Goal: Task Accomplishment & Management: Manage account settings

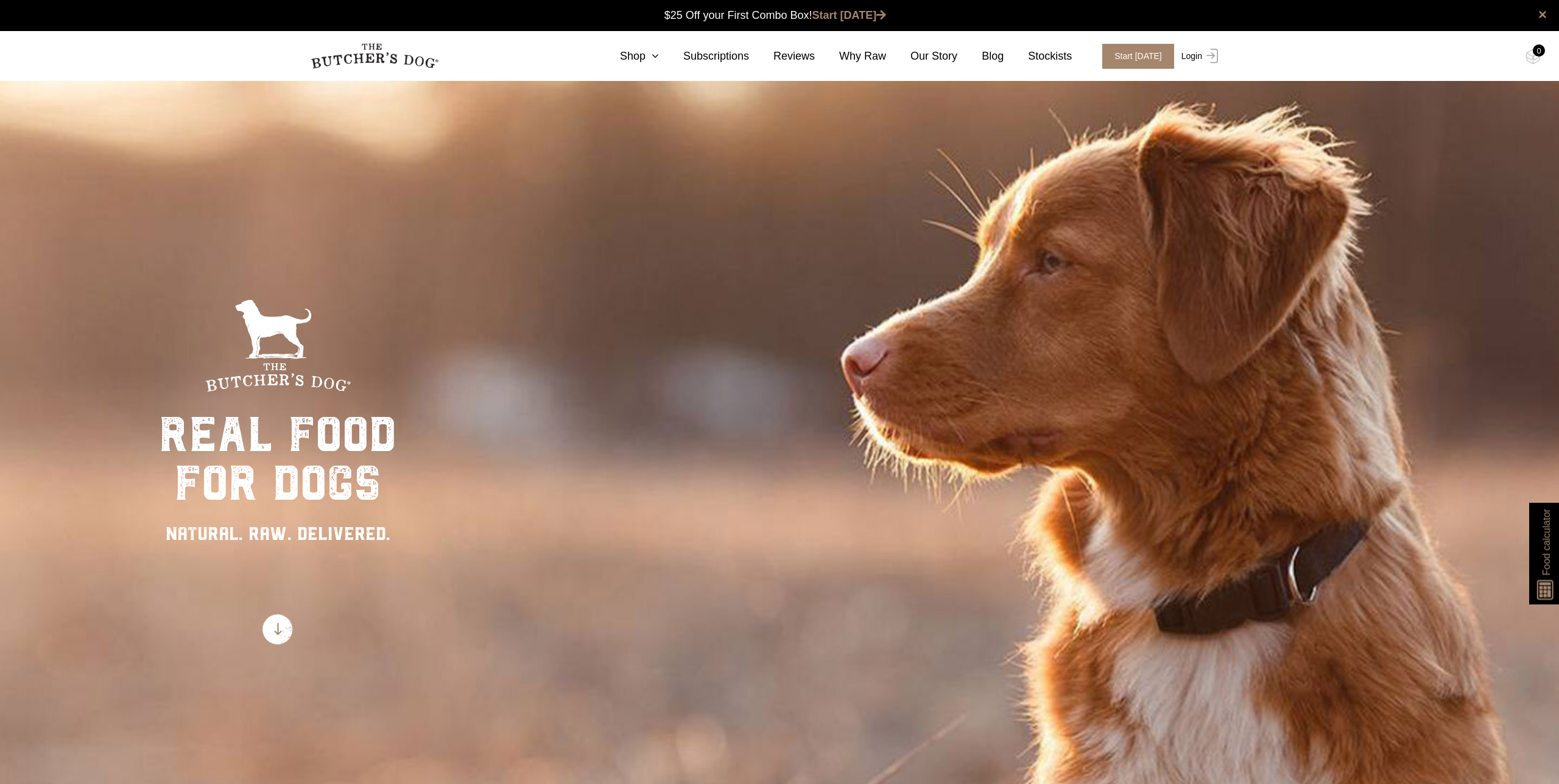
click at [1194, 55] on link "Login" at bounding box center [1198, 56] width 39 height 25
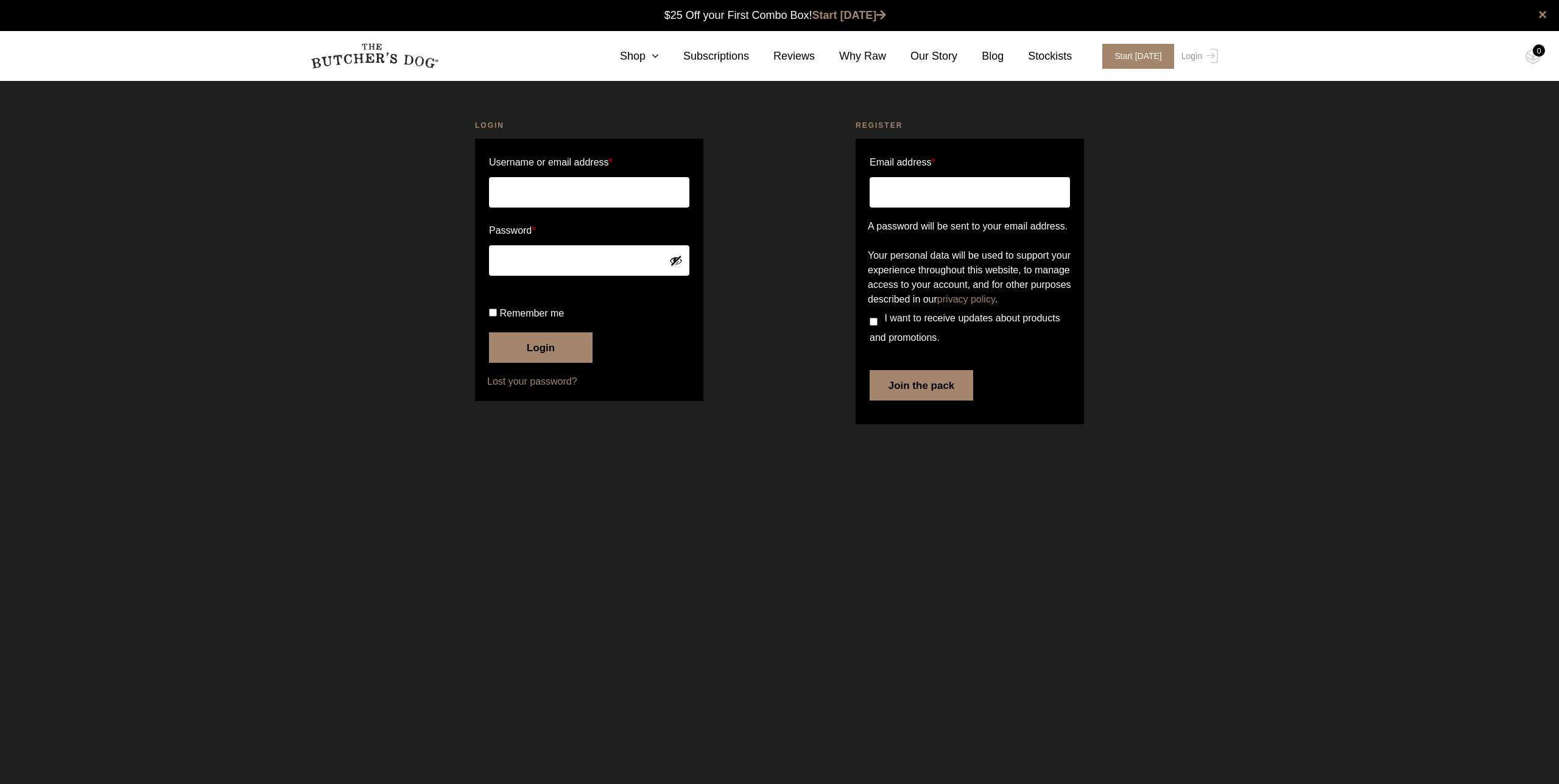
type input "johnstonpeter@mac.com"
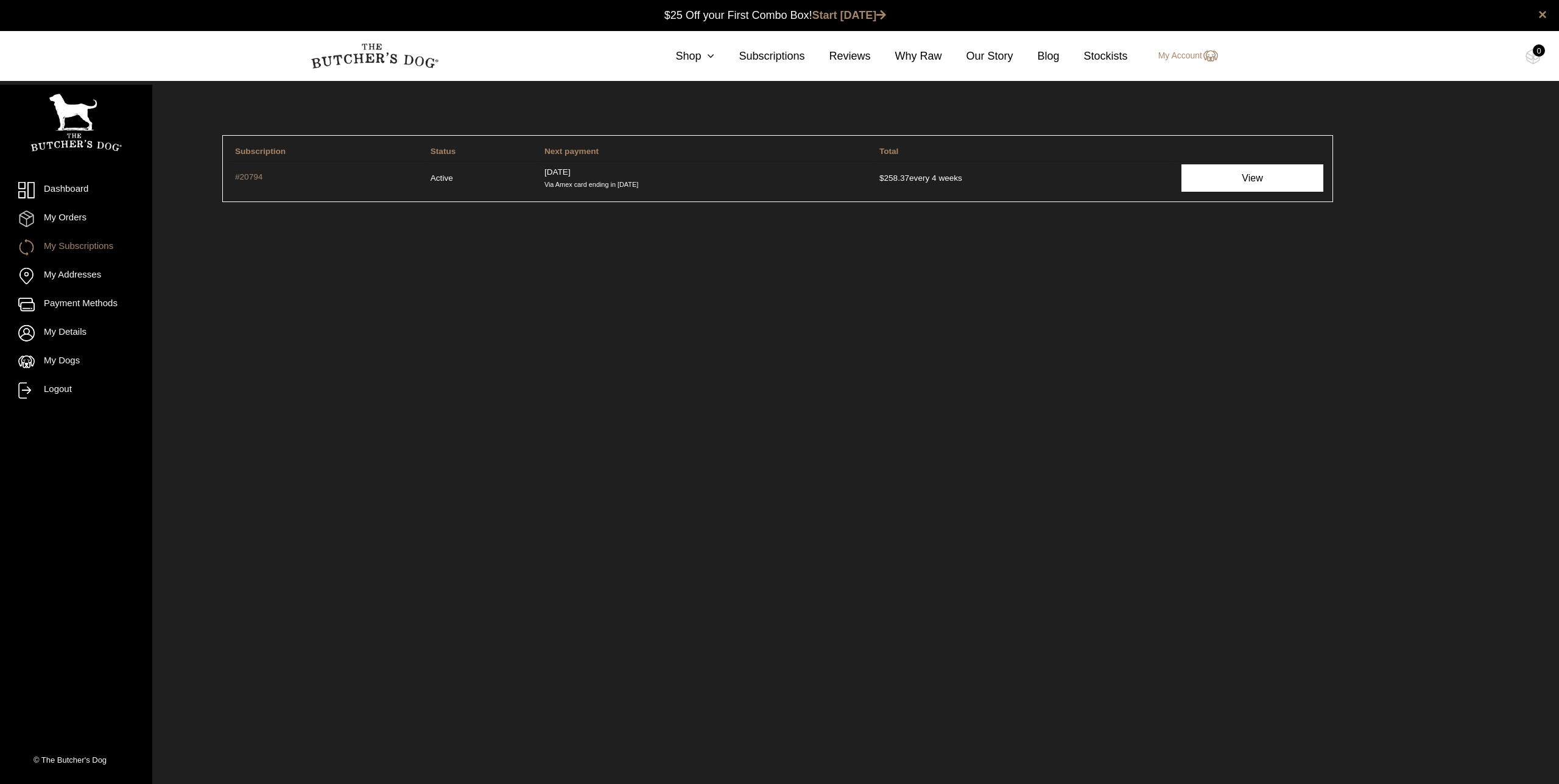
click at [1234, 182] on link "View" at bounding box center [1252, 178] width 142 height 27
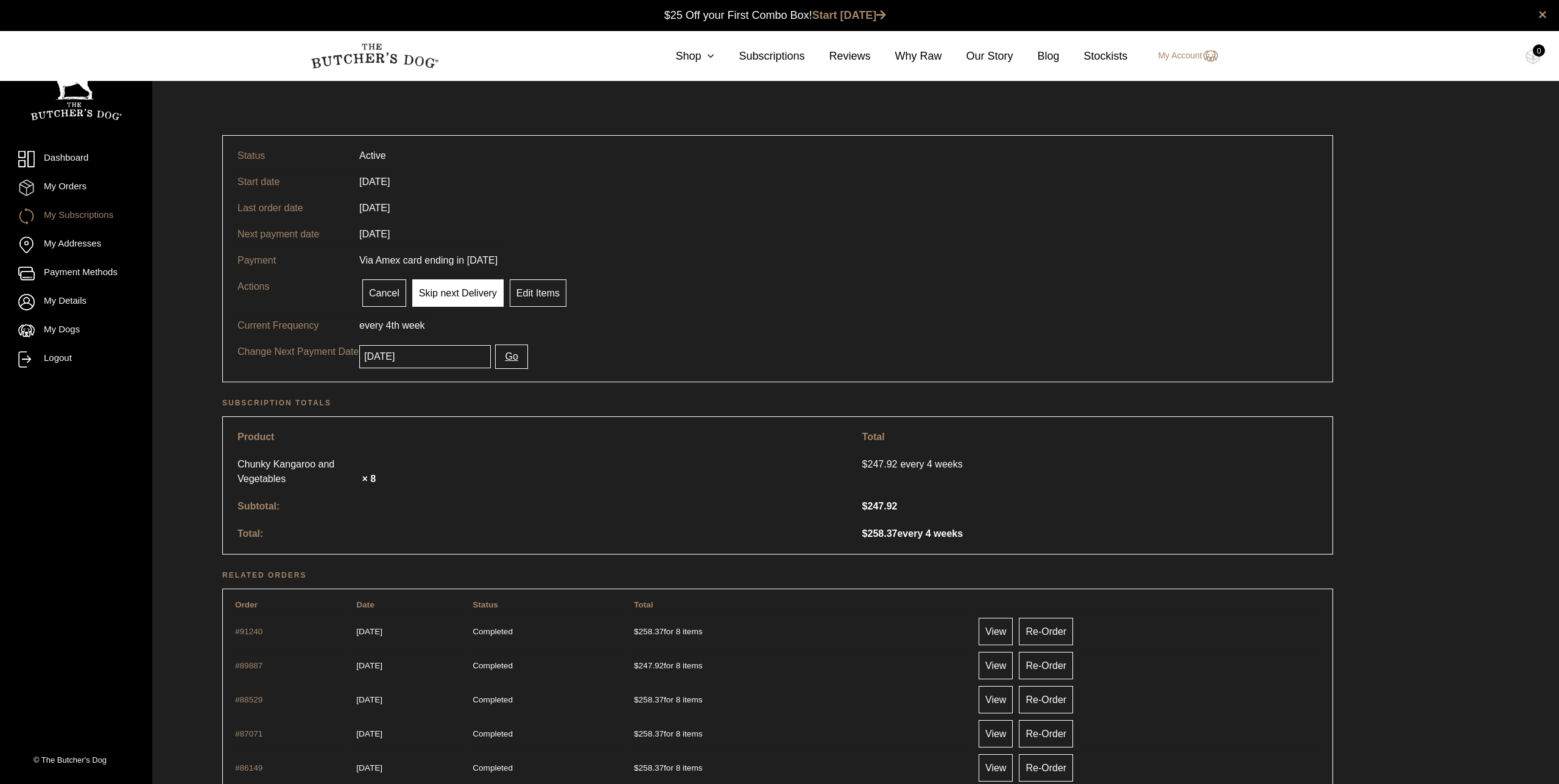
scroll to position [1, 0]
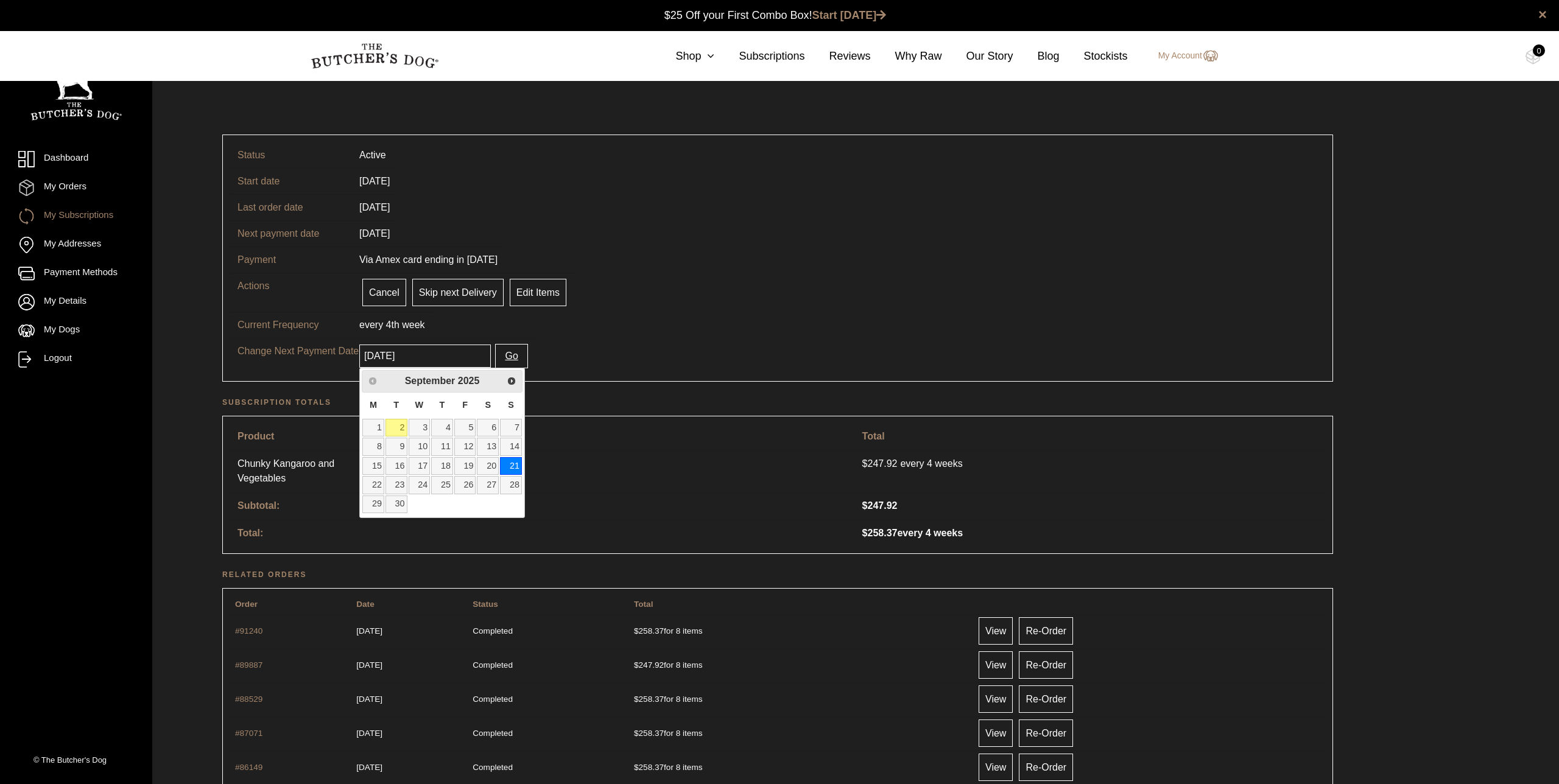
click at [441, 353] on input "[DATE]" at bounding box center [425, 356] width 132 height 23
click at [470, 426] on link "5" at bounding box center [465, 428] width 22 height 18
type input "[DATE]"
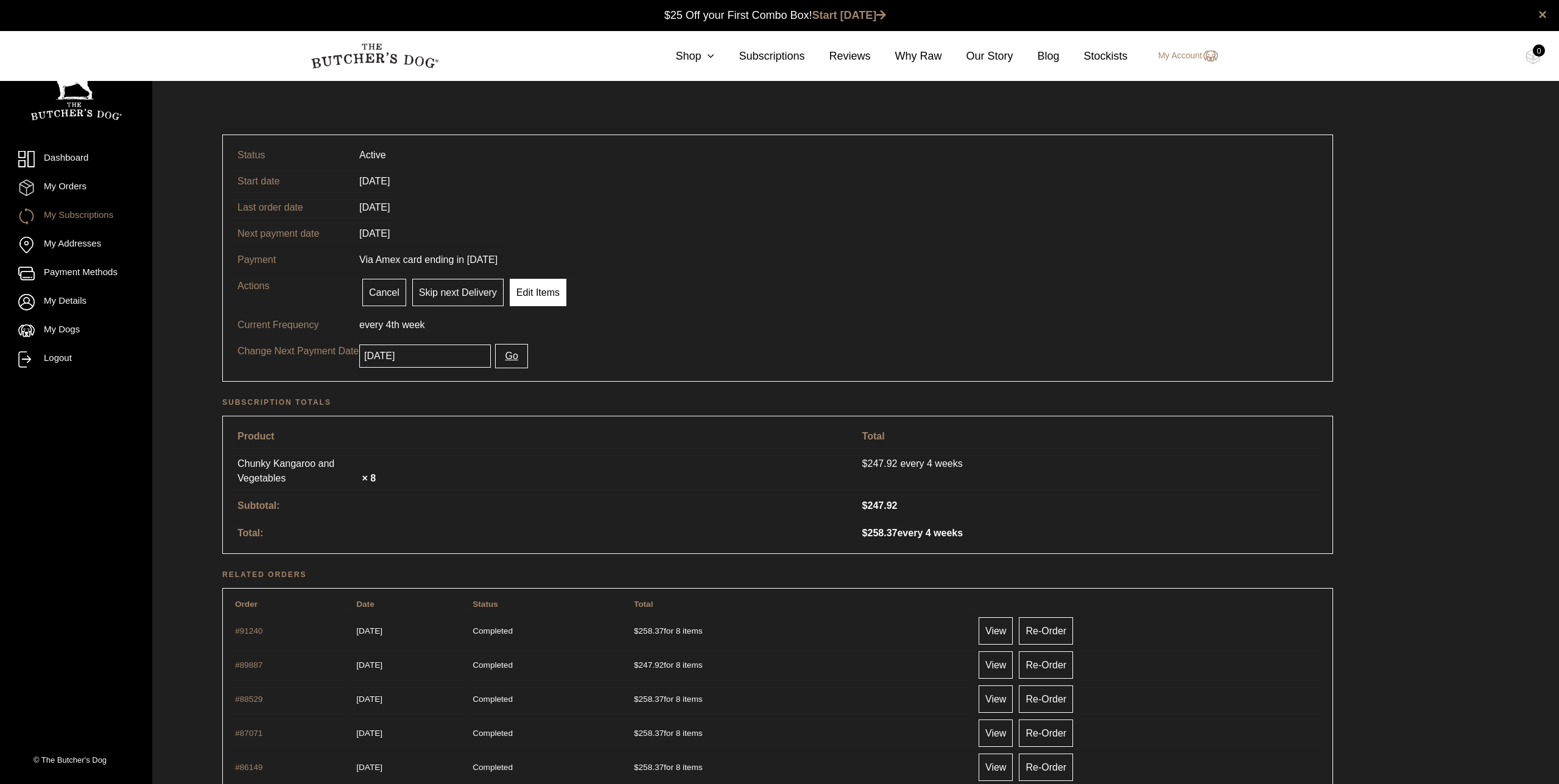
click at [545, 291] on link "Edit Items" at bounding box center [537, 292] width 56 height 27
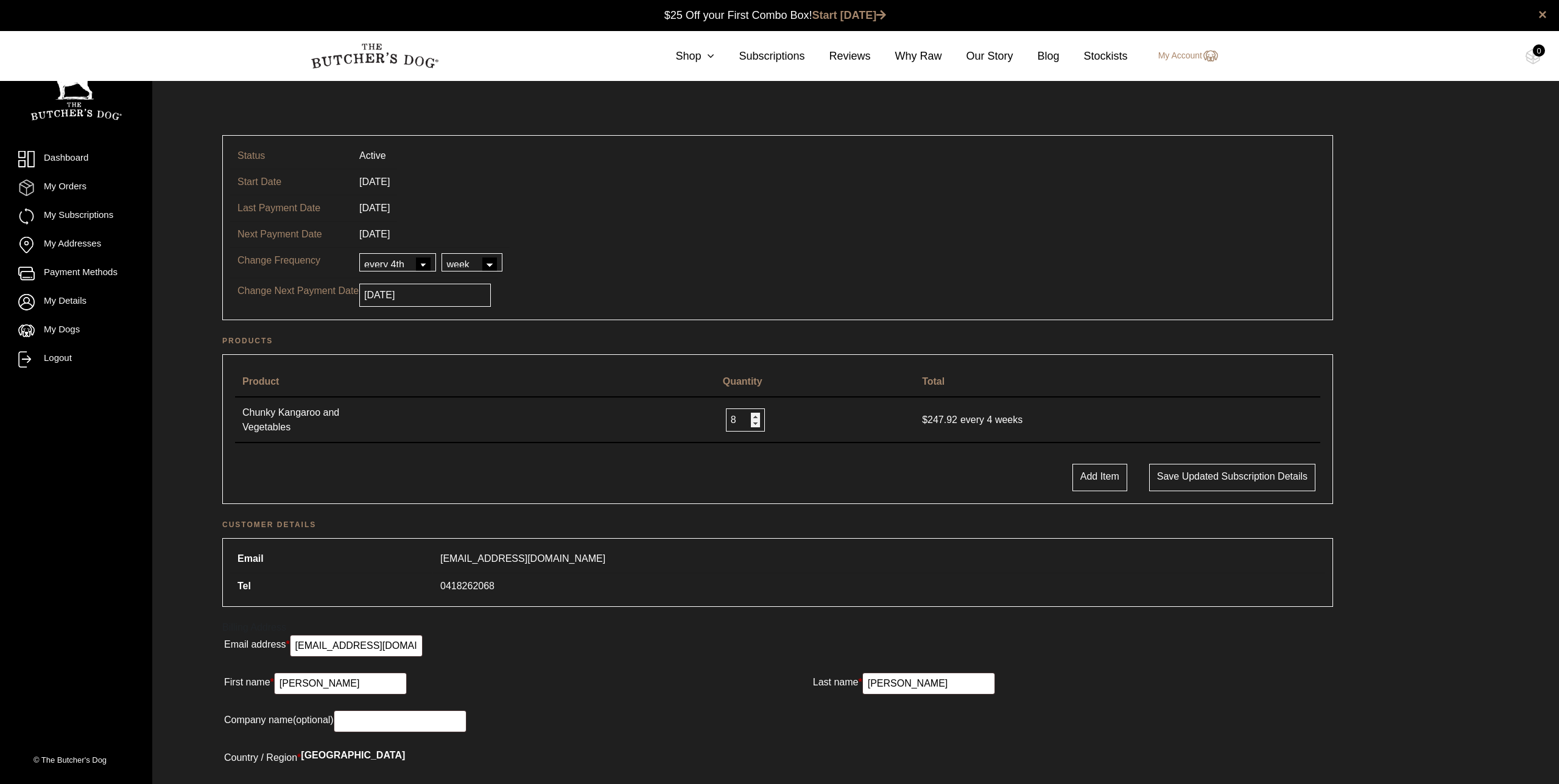
scroll to position [1, 0]
type input "12"
click at [749, 416] on input "12" at bounding box center [754, 419] width 39 height 23
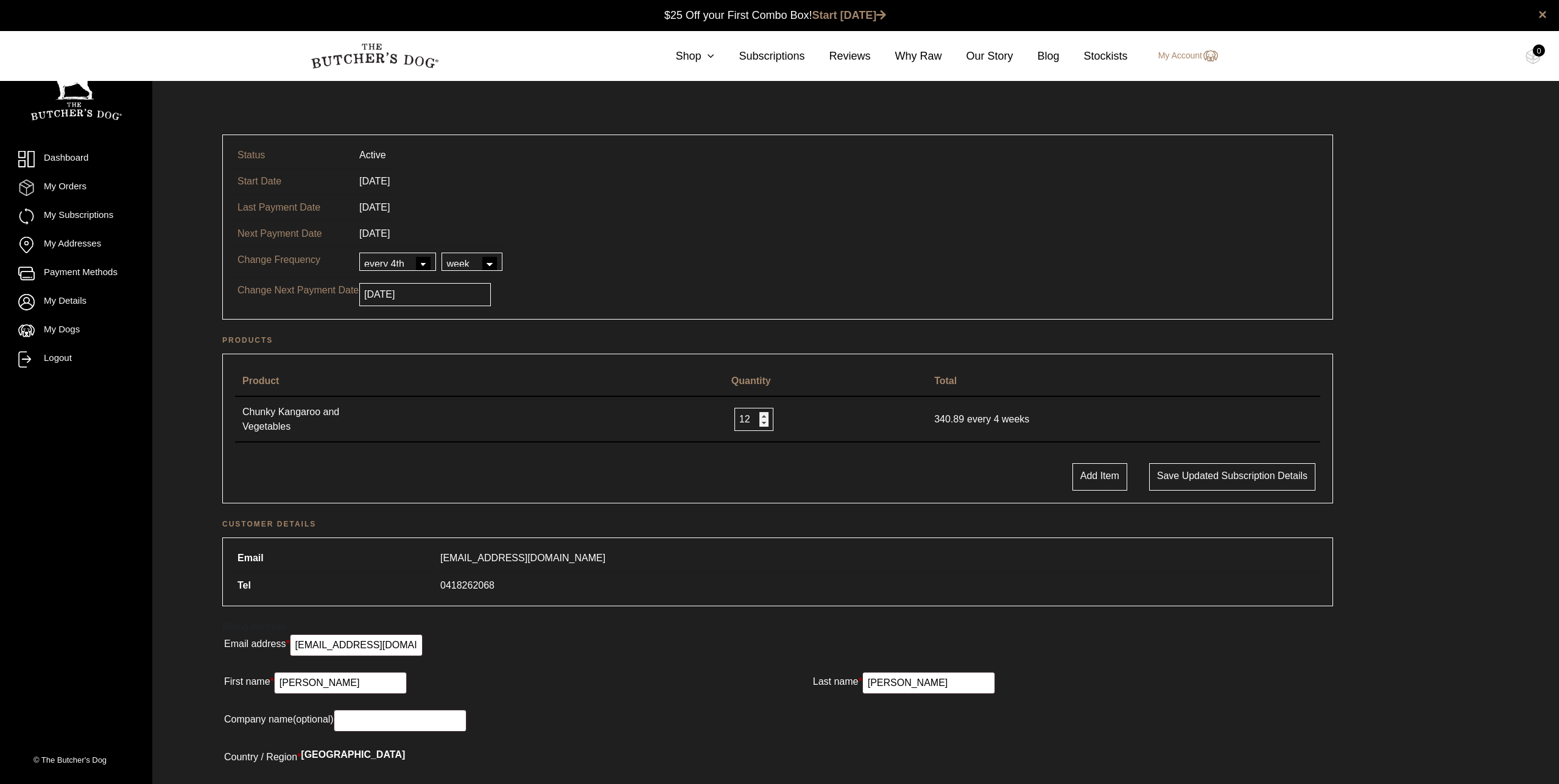
click at [749, 416] on input "12" at bounding box center [754, 419] width 39 height 23
click at [1224, 479] on button "Save updated subscription details" at bounding box center [1231, 476] width 166 height 27
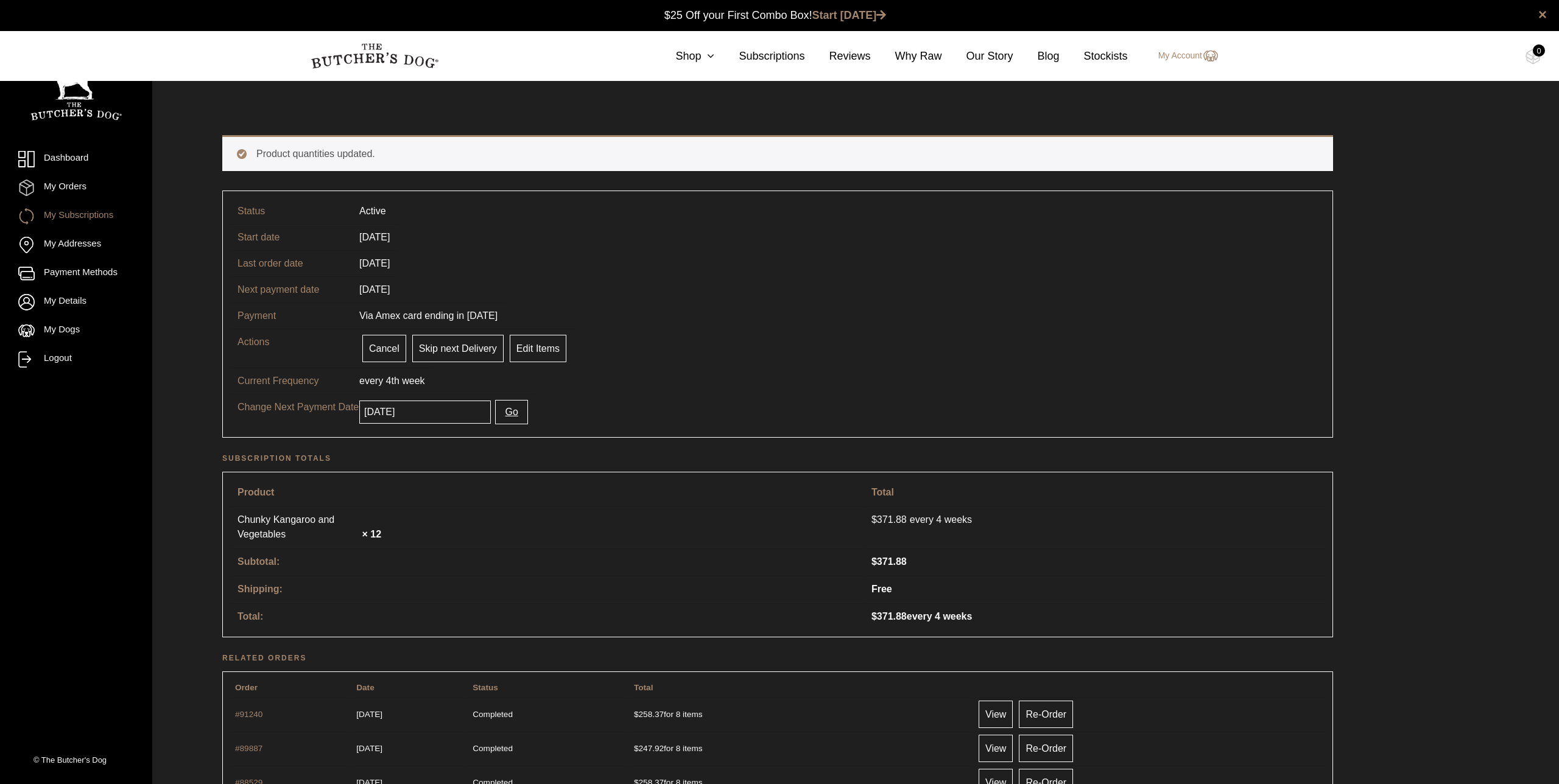
scroll to position [1, 0]
click at [438, 408] on input "[DATE]" at bounding box center [425, 412] width 132 height 23
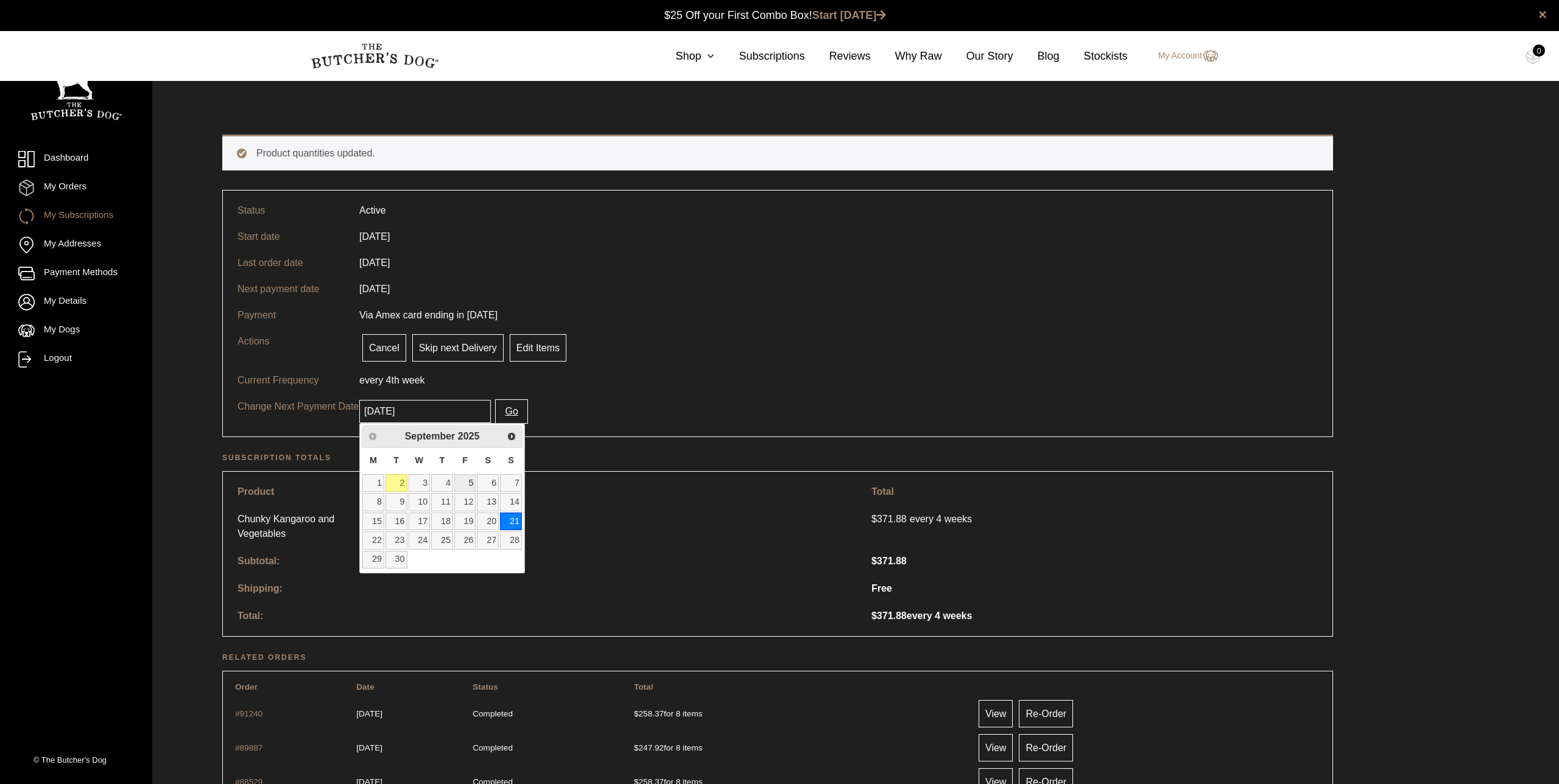
click at [471, 484] on link "5" at bounding box center [465, 483] width 22 height 18
type input "[DATE]"
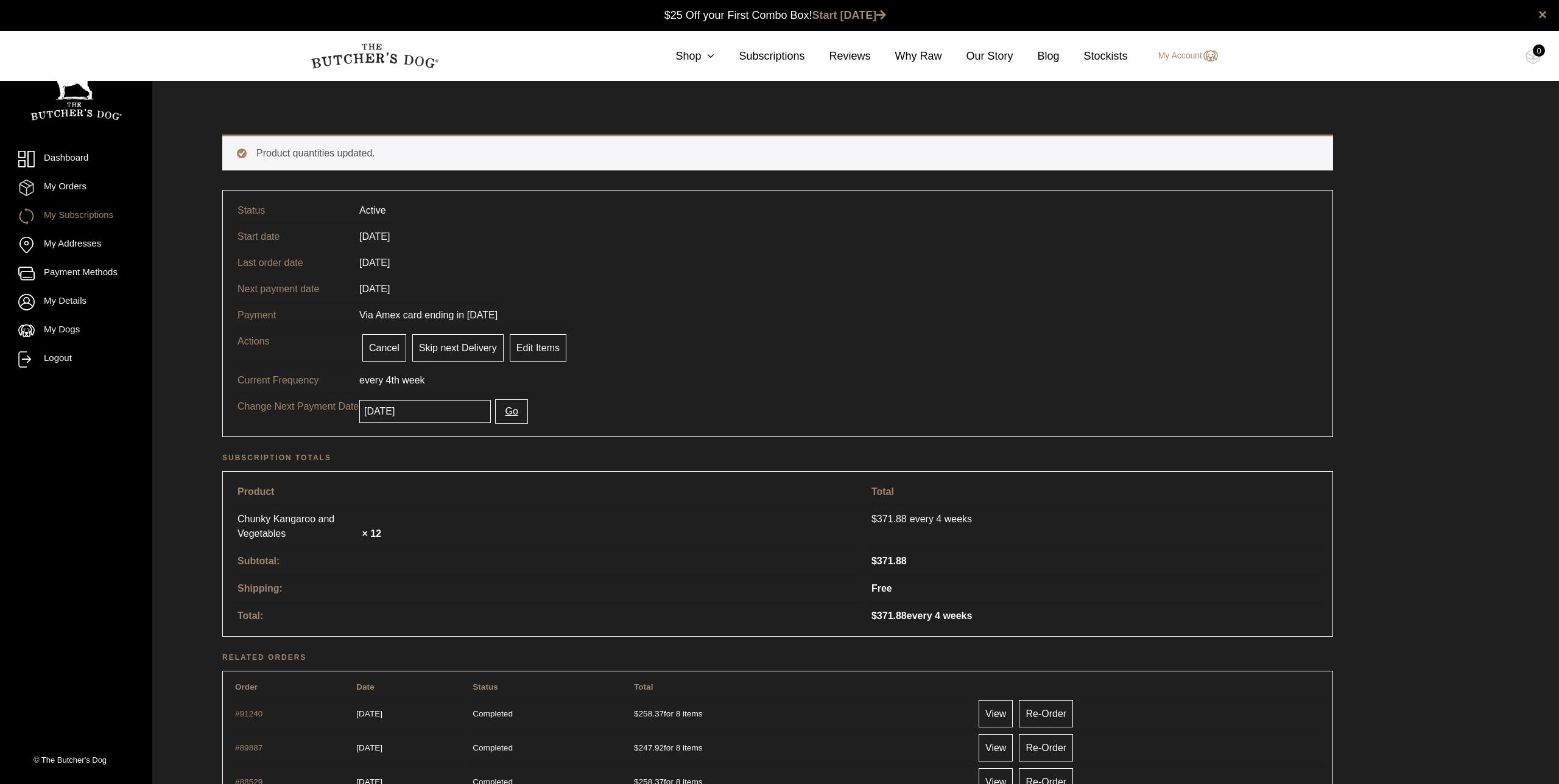
click at [512, 409] on button "Go" at bounding box center [511, 412] width 32 height 25
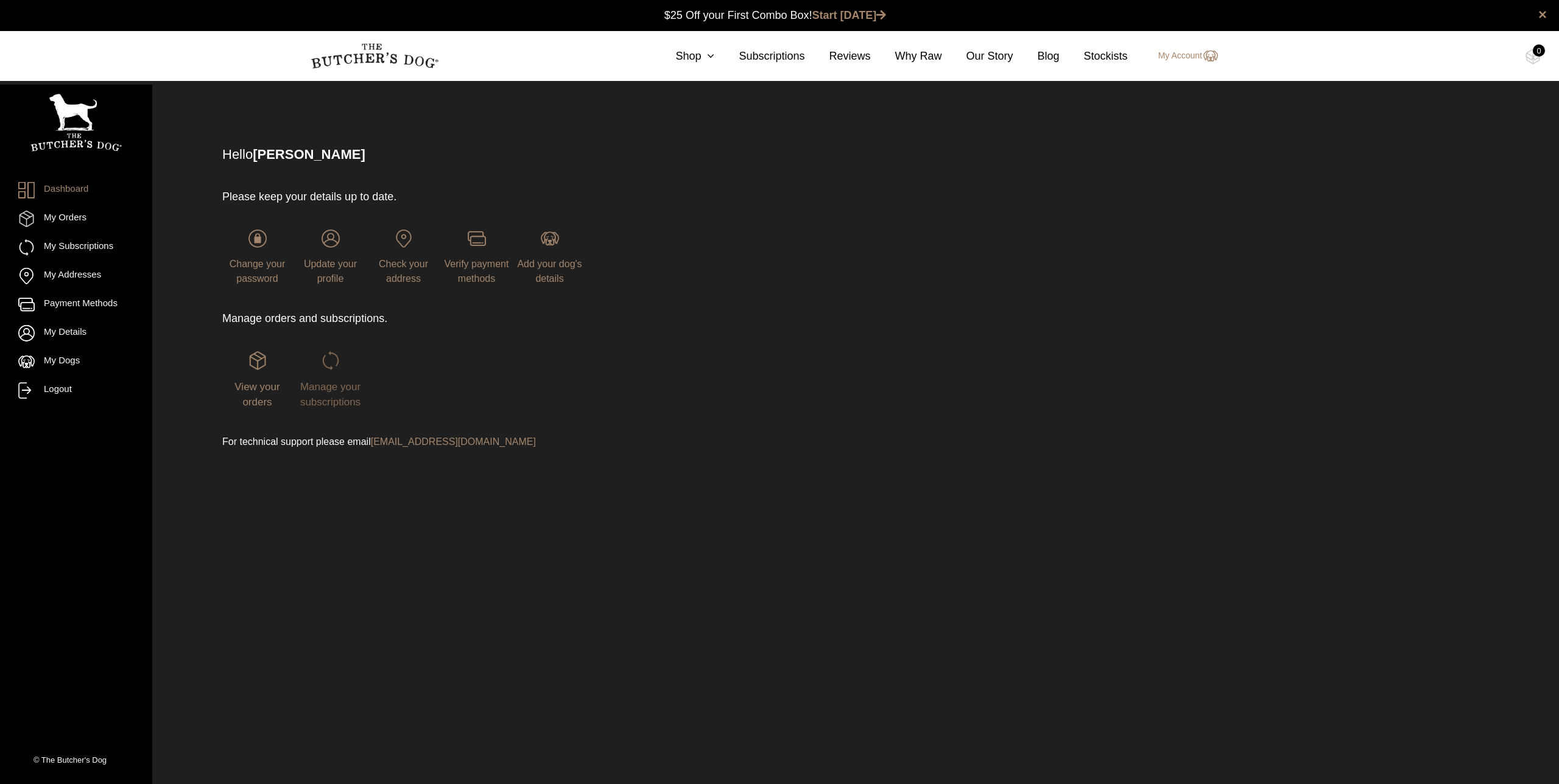
click at [308, 399] on span "Manage your subscriptions" at bounding box center [331, 394] width 61 height 27
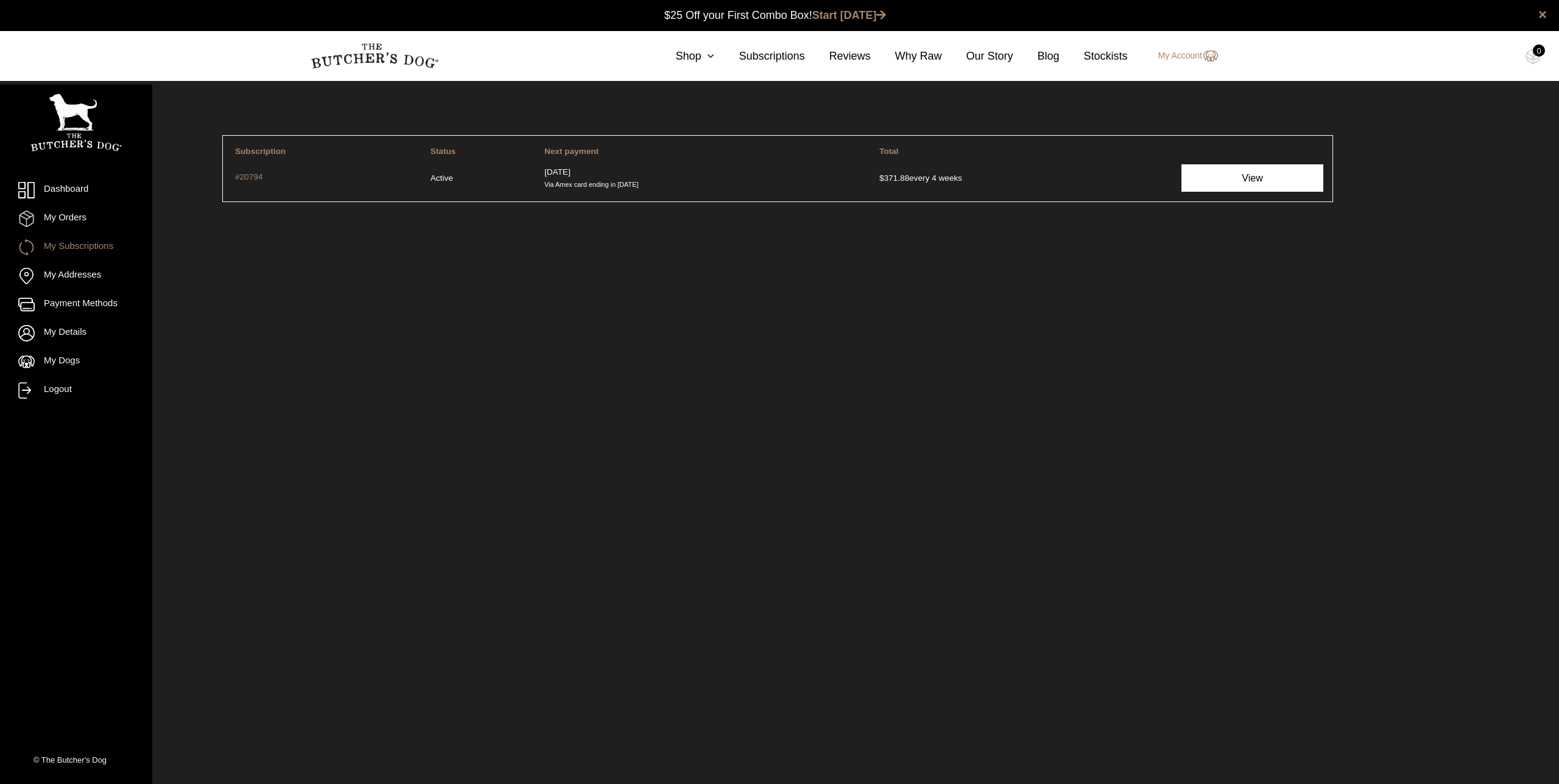
click at [1246, 182] on link "View" at bounding box center [1252, 178] width 142 height 27
